Goal: Task Accomplishment & Management: Complete application form

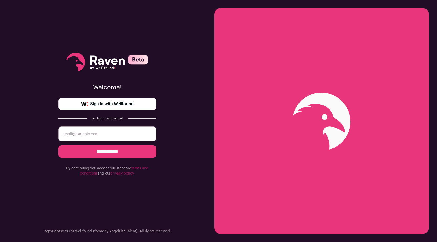
click at [119, 101] on span "Sign in with Wellfound" at bounding box center [111, 104] width 43 height 6
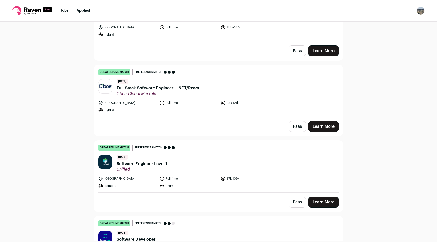
scroll to position [162, 0]
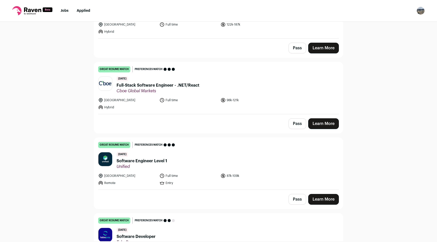
click at [149, 160] on span "Software Engineer Level 1" at bounding box center [142, 161] width 51 height 6
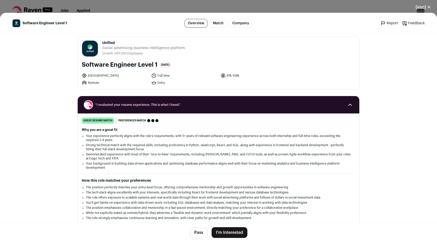
scroll to position [5, 0]
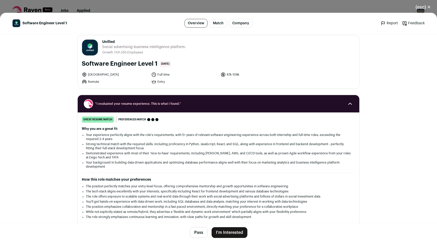
click at [223, 231] on button "I'm Interested" at bounding box center [230, 232] width 36 height 11
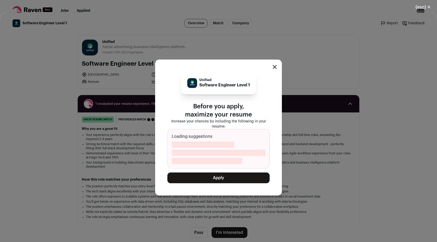
click at [234, 176] on button "Apply" at bounding box center [218, 177] width 102 height 11
